Goal: Information Seeking & Learning: Learn about a topic

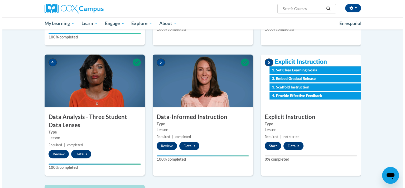
scroll to position [213, 0]
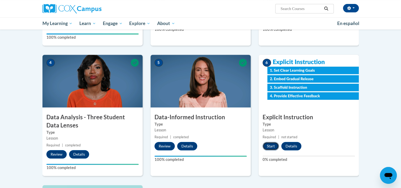
click at [273, 147] on button "Start" at bounding box center [271, 146] width 16 height 8
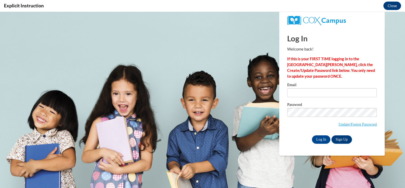
scroll to position [0, 0]
click at [302, 94] on input "Email" at bounding box center [332, 92] width 90 height 9
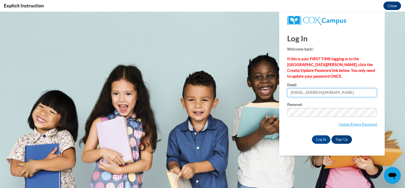
type input "gibbsl@kmsd.edu"
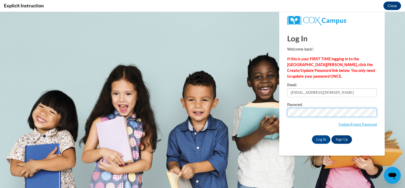
click at [312, 136] on input "Log In" at bounding box center [321, 140] width 18 height 8
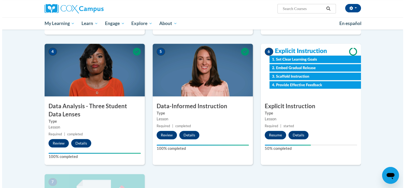
scroll to position [225, 0]
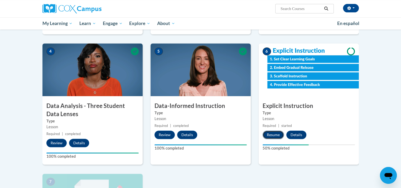
click at [273, 136] on button "Resume" at bounding box center [273, 135] width 21 height 8
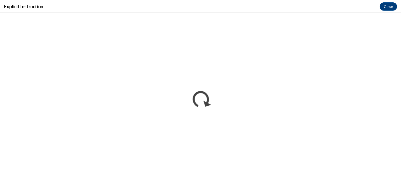
scroll to position [0, 0]
click at [394, 8] on button "Close" at bounding box center [393, 6] width 18 height 8
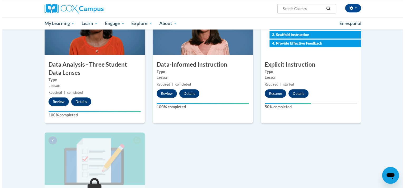
scroll to position [267, 0]
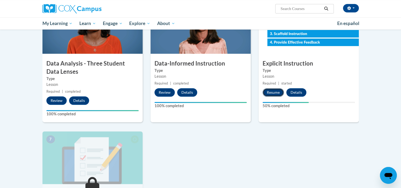
click at [270, 94] on button "Resume" at bounding box center [273, 92] width 21 height 8
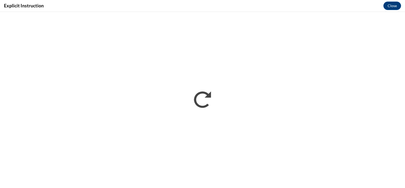
scroll to position [0, 0]
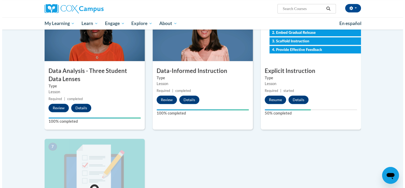
scroll to position [227, 0]
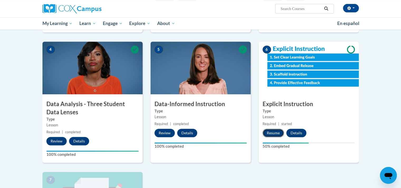
click at [271, 133] on button "Resume" at bounding box center [273, 133] width 21 height 8
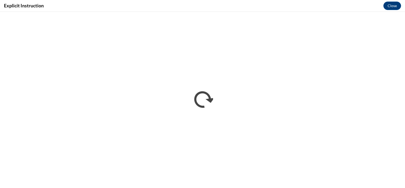
scroll to position [0, 0]
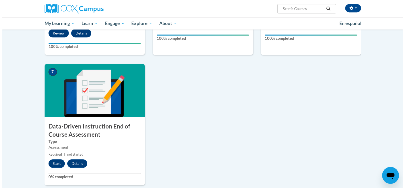
scroll to position [336, 0]
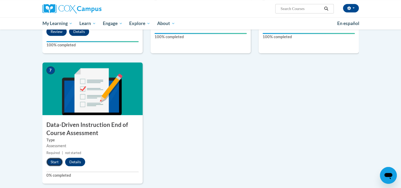
click at [53, 162] on button "Start" at bounding box center [54, 162] width 16 height 8
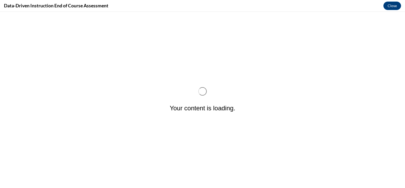
scroll to position [0, 0]
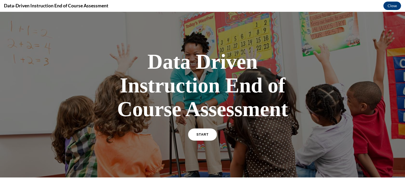
click at [200, 135] on span "START" at bounding box center [203, 135] width 12 height 4
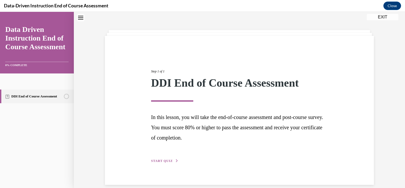
scroll to position [23, 0]
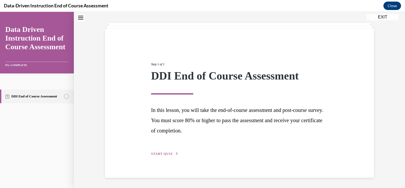
click at [162, 155] on span "START QUIZ" at bounding box center [162, 154] width 22 height 4
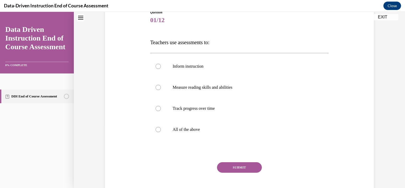
scroll to position [64, 0]
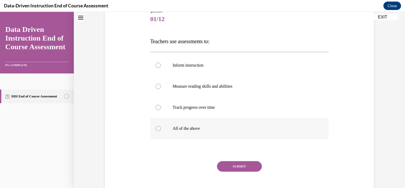
click at [157, 130] on div at bounding box center [158, 128] width 5 height 5
click at [157, 130] on input "All of the above" at bounding box center [158, 128] width 5 height 5
radio input "true"
click at [246, 169] on button "SUBMIT" at bounding box center [239, 166] width 45 height 11
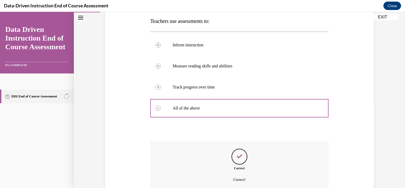
scroll to position [106, 0]
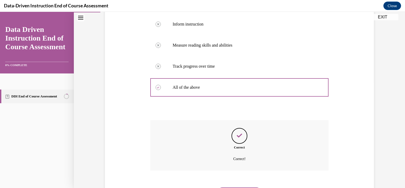
click at [239, 138] on icon "Feedback" at bounding box center [240, 136] width 8 height 8
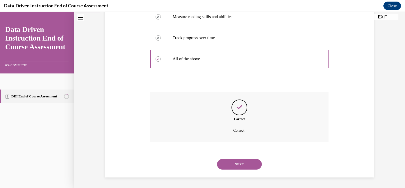
click at [246, 169] on button "NEXT" at bounding box center [239, 164] width 45 height 11
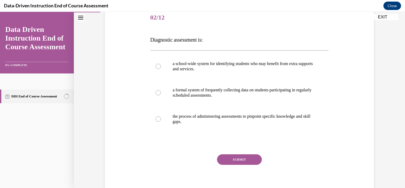
scroll to position [66, 0]
click at [157, 121] on div at bounding box center [158, 118] width 5 height 5
click at [157, 121] on input "the process of administering assessments to pinpoint specific knowledge and ski…" at bounding box center [158, 118] width 5 height 5
radio input "true"
click at [244, 164] on button "SUBMIT" at bounding box center [239, 159] width 45 height 11
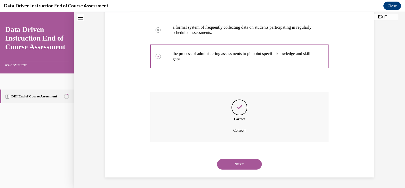
click at [244, 168] on button "NEXT" at bounding box center [239, 164] width 45 height 11
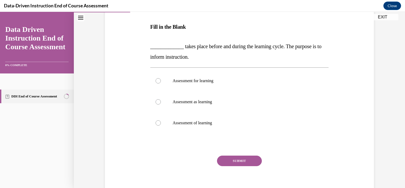
scroll to position [79, 0]
click at [157, 83] on div at bounding box center [158, 81] width 5 height 5
click at [157, 83] on input "Assessment for learning" at bounding box center [158, 81] width 5 height 5
radio input "true"
click at [247, 164] on button "SUBMIT" at bounding box center [239, 161] width 45 height 11
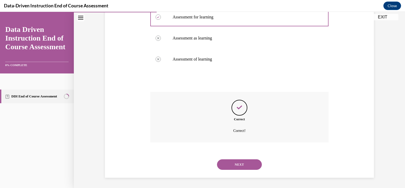
click at [247, 169] on button "NEXT" at bounding box center [239, 165] width 45 height 11
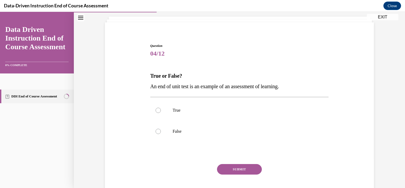
scroll to position [44, 0]
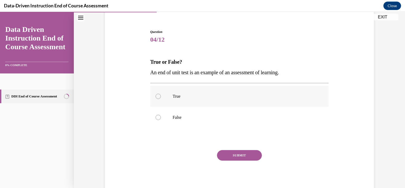
click at [154, 93] on label "True" at bounding box center [239, 96] width 179 height 21
click at [156, 94] on input "True" at bounding box center [158, 96] width 5 height 5
radio input "true"
click at [243, 158] on button "SUBMIT" at bounding box center [239, 155] width 45 height 11
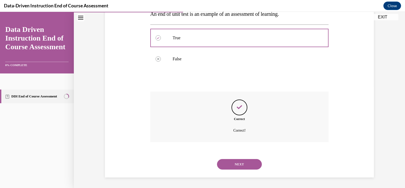
click at [241, 166] on button "NEXT" at bounding box center [239, 164] width 45 height 11
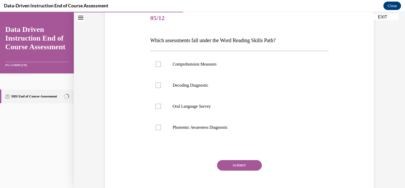
scroll to position [61, 0]
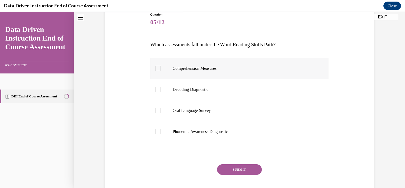
click at [152, 70] on label "Comprehension Measures" at bounding box center [239, 68] width 179 height 21
click at [156, 70] on input "Comprehension Measures" at bounding box center [158, 68] width 5 height 5
checkbox input "true"
click at [155, 92] on label "Decoding Diagnostic" at bounding box center [239, 89] width 179 height 21
click at [156, 92] on input "Decoding Diagnostic" at bounding box center [158, 89] width 5 height 5
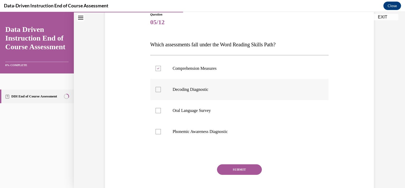
checkbox input "true"
click at [156, 113] on div at bounding box center [158, 110] width 5 height 5
click at [156, 113] on input "Oral Language Survey" at bounding box center [158, 110] width 5 height 5
checkbox input "true"
click at [158, 134] on div at bounding box center [158, 131] width 5 height 5
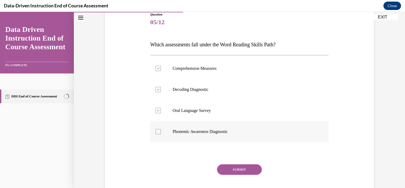
click at [158, 134] on input "Phonemic Awareness Diagnostic" at bounding box center [158, 131] width 5 height 5
checkbox input "true"
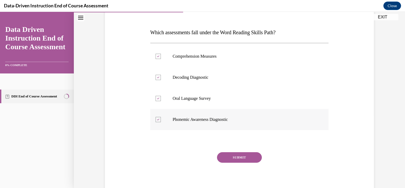
scroll to position [75, 0]
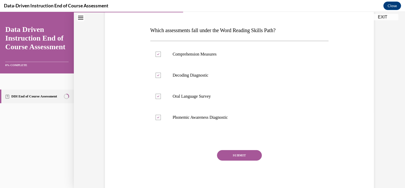
click at [246, 157] on button "SUBMIT" at bounding box center [239, 155] width 45 height 11
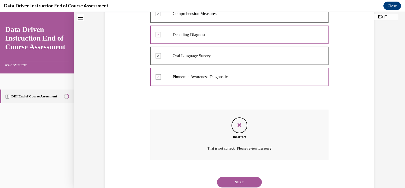
scroll to position [134, 0]
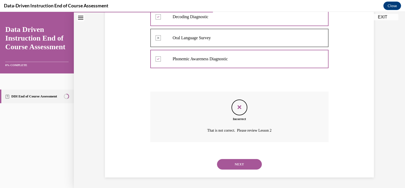
click at [241, 164] on button "NEXT" at bounding box center [239, 164] width 45 height 11
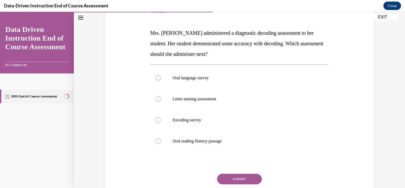
scroll to position [70, 0]
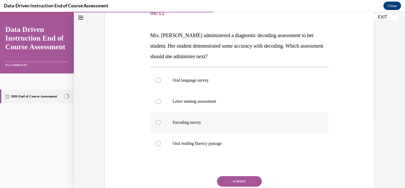
click at [153, 125] on label "Encoding survey" at bounding box center [239, 122] width 179 height 21
click at [156, 125] on input "Encoding survey" at bounding box center [158, 122] width 5 height 5
radio input "true"
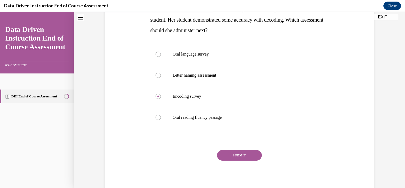
click at [242, 159] on button "SUBMIT" at bounding box center [239, 155] width 45 height 11
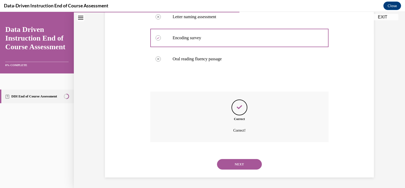
click at [248, 169] on button "NEXT" at bounding box center [239, 164] width 45 height 11
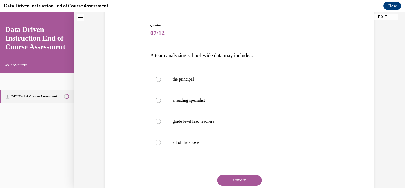
scroll to position [52, 0]
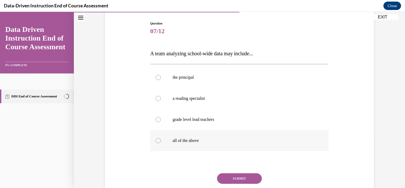
click at [154, 149] on label "all of the above" at bounding box center [239, 140] width 179 height 21
click at [156, 144] on input "all of the above" at bounding box center [158, 140] width 5 height 5
radio input "true"
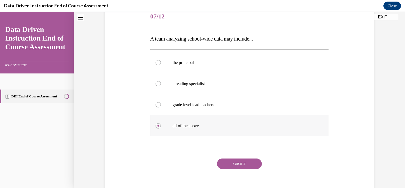
scroll to position [75, 0]
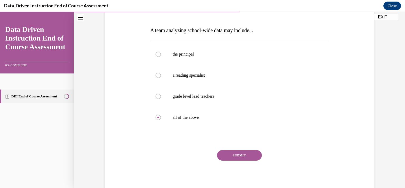
click at [242, 159] on button "SUBMIT" at bounding box center [239, 155] width 45 height 11
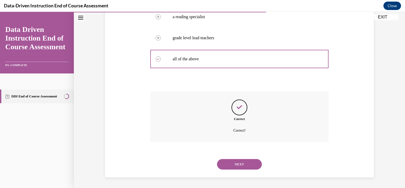
click at [248, 168] on button "NEXT" at bounding box center [239, 164] width 45 height 11
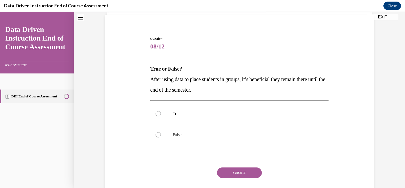
scroll to position [49, 0]
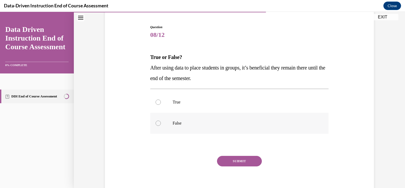
click at [153, 125] on label "False" at bounding box center [239, 123] width 179 height 21
click at [156, 125] on input "False" at bounding box center [158, 123] width 5 height 5
radio input "true"
click at [244, 164] on button "SUBMIT" at bounding box center [239, 161] width 45 height 11
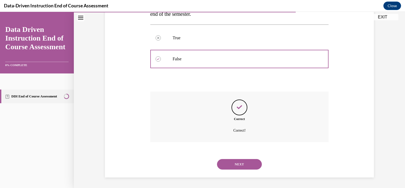
click at [249, 166] on button "NEXT" at bounding box center [239, 164] width 45 height 11
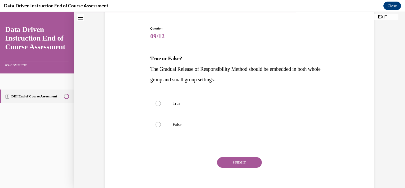
scroll to position [51, 0]
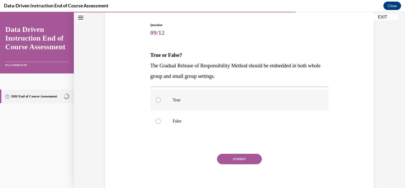
click at [156, 101] on div at bounding box center [158, 100] width 5 height 5
click at [156, 101] on input "True" at bounding box center [158, 100] width 5 height 5
radio input "true"
click at [246, 162] on button "SUBMIT" at bounding box center [239, 159] width 45 height 11
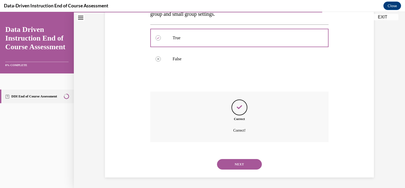
click at [246, 169] on button "NEXT" at bounding box center [239, 164] width 45 height 11
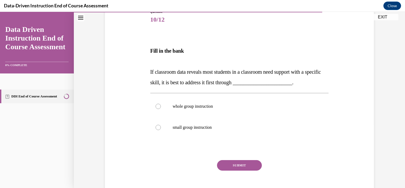
scroll to position [67, 0]
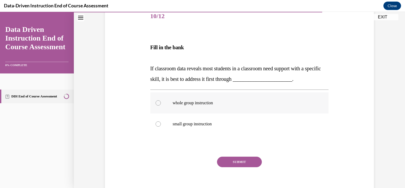
click at [153, 104] on label "whole group instruction" at bounding box center [239, 103] width 179 height 21
click at [156, 104] on input "whole group instruction" at bounding box center [158, 103] width 5 height 5
radio input "true"
click at [245, 165] on button "SUBMIT" at bounding box center [239, 162] width 45 height 11
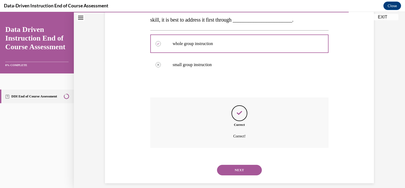
click at [251, 174] on button "NEXT" at bounding box center [239, 170] width 45 height 11
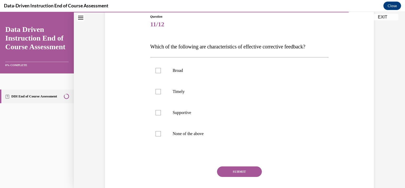
scroll to position [60, 0]
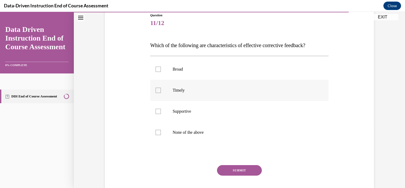
click at [153, 96] on label "Timely" at bounding box center [239, 90] width 179 height 21
click at [156, 93] on input "Timely" at bounding box center [158, 90] width 5 height 5
checkbox input "true"
click at [158, 113] on div at bounding box center [158, 111] width 5 height 5
click at [158, 113] on input "Supportive" at bounding box center [158, 111] width 5 height 5
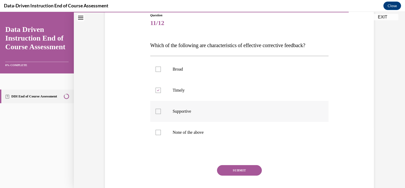
checkbox input "true"
click at [249, 171] on button "SUBMIT" at bounding box center [239, 170] width 45 height 11
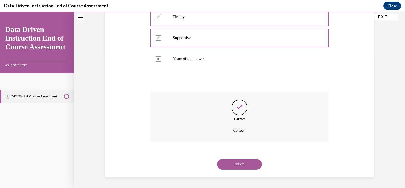
click at [256, 165] on button "NEXT" at bounding box center [239, 164] width 45 height 11
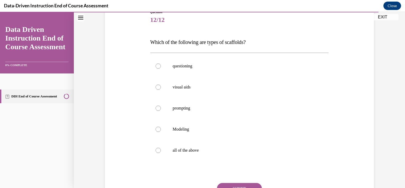
scroll to position [97, 0]
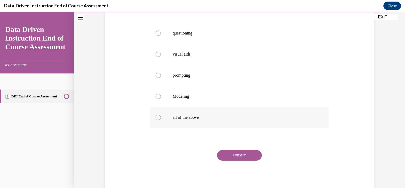
click at [156, 122] on label "all of the above" at bounding box center [239, 117] width 179 height 21
click at [156, 120] on input "all of the above" at bounding box center [158, 117] width 5 height 5
radio input "true"
click at [246, 159] on button "SUBMIT" at bounding box center [239, 155] width 45 height 11
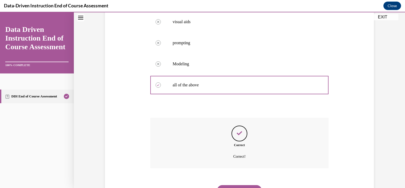
scroll to position [155, 0]
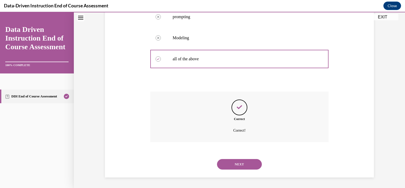
click at [253, 167] on button "NEXT" at bounding box center [239, 164] width 45 height 11
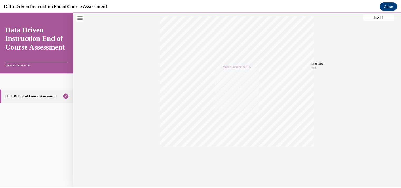
scroll to position [94, 0]
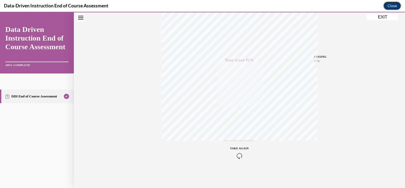
click at [392, 6] on button "Close" at bounding box center [393, 6] width 18 height 8
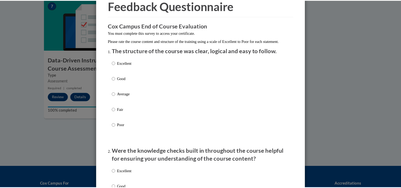
scroll to position [0, 0]
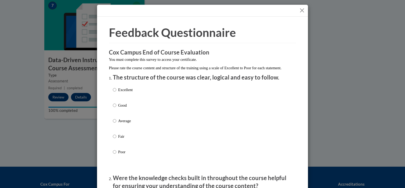
click at [303, 9] on button "Close" at bounding box center [302, 10] width 7 height 7
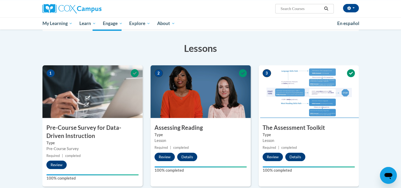
scroll to position [70, 0]
